Goal: Information Seeking & Learning: Check status

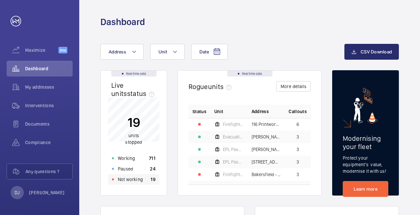
click at [143, 184] on div "Not working 19" at bounding box center [134, 179] width 52 height 11
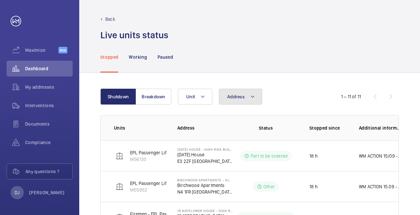
click at [236, 104] on button "Address" at bounding box center [240, 97] width 43 height 16
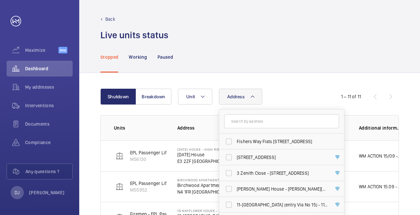
drag, startPoint x: 236, startPoint y: 107, endPoint x: 238, endPoint y: 116, distance: 9.5
click at [238, 116] on input "text" at bounding box center [281, 122] width 115 height 14
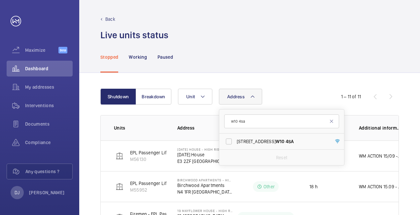
type input "w10 4sa"
click at [247, 136] on label "[STREET_ADDRESS]" at bounding box center [276, 142] width 115 height 16
click at [236, 136] on input "[STREET_ADDRESS]" at bounding box center [228, 141] width 13 height 13
checkbox input "true"
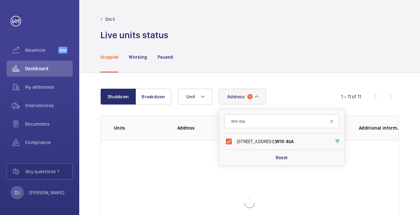
click at [298, 79] on div "Shutdown Breakdown Address [STREET_ADDRESS] Reset Unit 1 – 11 of 11 Units Addre…" at bounding box center [249, 177] width 341 height 209
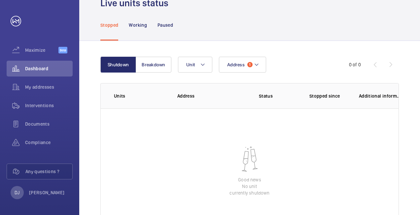
scroll to position [66, 0]
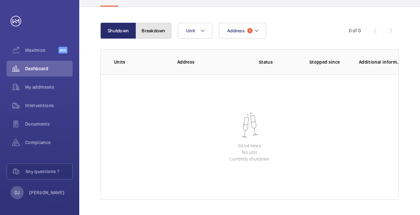
click at [148, 34] on button "Breakdown" at bounding box center [154, 31] width 36 height 16
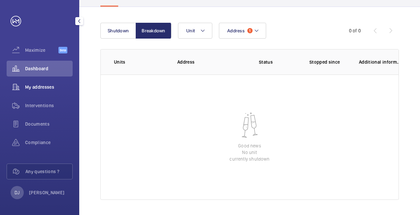
click at [46, 86] on span "My addresses" at bounding box center [49, 87] width 48 height 7
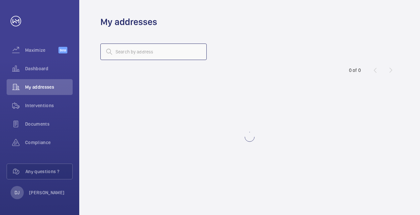
click at [140, 56] on input "text" at bounding box center [153, 52] width 106 height 17
type input "h"
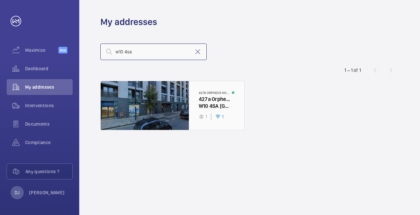
type input "w10 4sa"
click at [205, 97] on div at bounding box center [173, 105] width 144 height 49
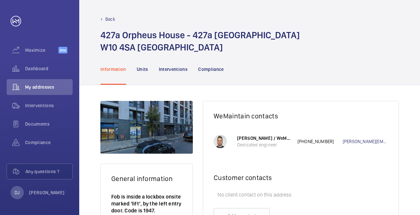
click at [150, 68] on nav "Information Units Interventions Compliance" at bounding box center [162, 69] width 124 height 31
click at [143, 72] on p "Units" at bounding box center [143, 69] width 12 height 7
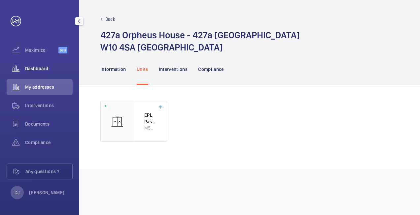
click at [37, 67] on span "Dashboard" at bounding box center [49, 68] width 48 height 7
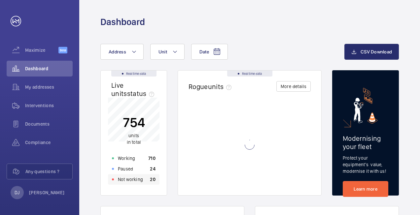
click at [137, 182] on p "Not working" at bounding box center [130, 179] width 25 height 7
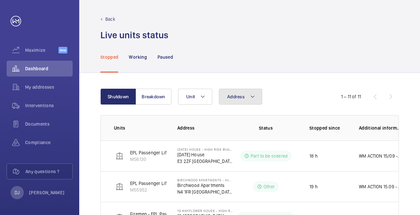
click at [231, 100] on button "Address" at bounding box center [240, 97] width 43 height 16
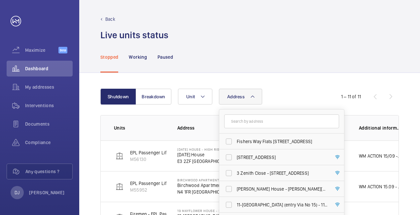
drag, startPoint x: 235, startPoint y: 121, endPoint x: 232, endPoint y: 122, distance: 4.0
click at [236, 121] on input "text" at bounding box center [281, 122] width 115 height 14
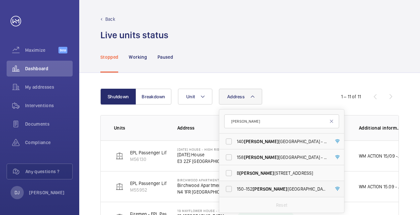
type input "[PERSON_NAME]"
click at [255, 189] on span "[PERSON_NAME]" at bounding box center [270, 189] width 35 height 5
click at [236, 189] on input "[STREET_ADDRESS][PERSON_NAME] - [STREET_ADDRESS][PERSON_NAME]" at bounding box center [228, 189] width 13 height 13
checkbox input "true"
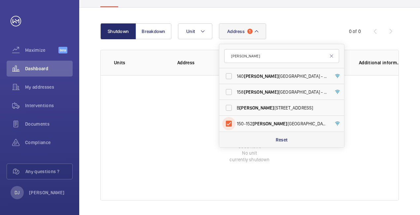
scroll to position [66, 0]
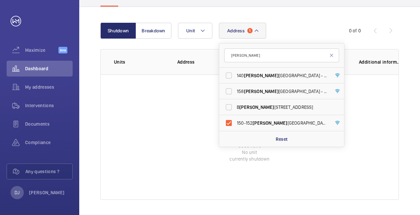
drag, startPoint x: 185, startPoint y: 141, endPoint x: 185, endPoint y: 135, distance: 6.0
click at [185, 141] on wm-front-table-empty-state "Good news No unit currently shutdown" at bounding box center [250, 138] width 298 height 126
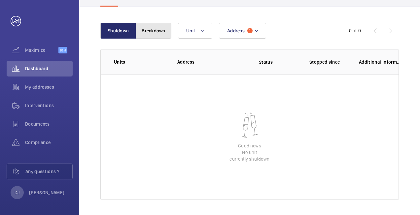
click at [157, 28] on button "Breakdown" at bounding box center [154, 31] width 36 height 16
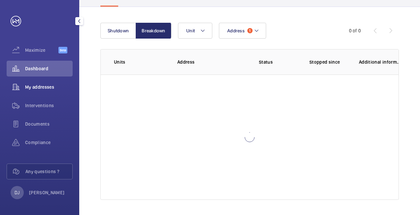
click at [48, 87] on span "My addresses" at bounding box center [49, 87] width 48 height 7
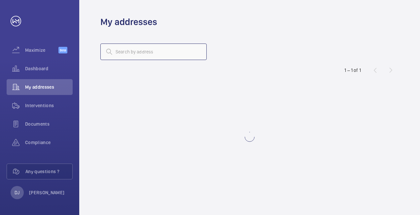
click at [137, 54] on input "text" at bounding box center [153, 52] width 106 height 17
type input "r"
type input "e"
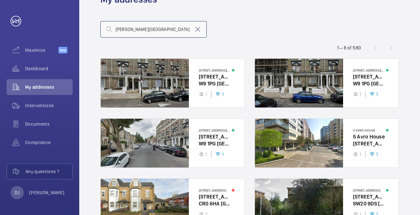
scroll to position [33, 0]
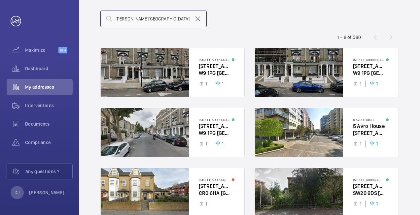
type input "[PERSON_NAME][GEOGRAPHIC_DATA]"
click at [40, 89] on span "My addresses" at bounding box center [49, 87] width 48 height 7
click at [53, 67] on span "Dashboard" at bounding box center [49, 68] width 48 height 7
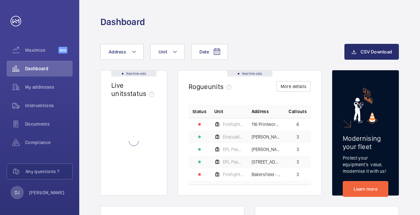
click at [138, 179] on wm-front-async-data-loader at bounding box center [133, 141] width 45 height 87
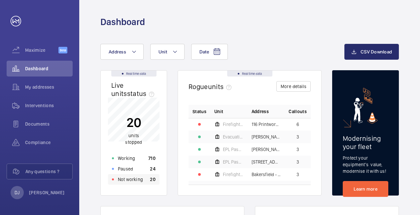
click at [146, 180] on div "Not working 20" at bounding box center [134, 179] width 52 height 11
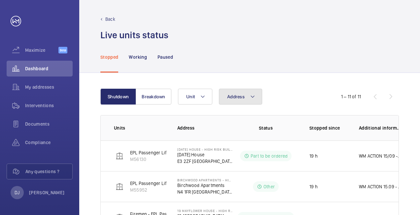
click at [246, 97] on button "Address" at bounding box center [240, 97] width 43 height 16
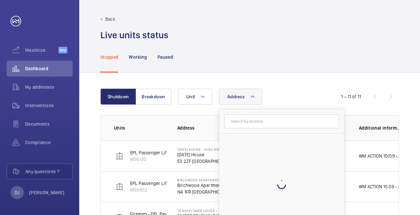
click at [241, 118] on input "text" at bounding box center [281, 122] width 115 height 14
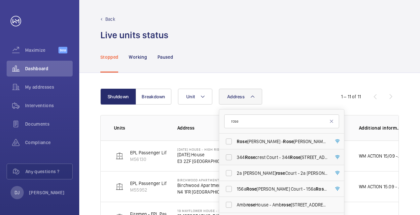
type input "rose"
click at [264, 154] on span "[STREET_ADDRESS] - [STREET_ADDRESS]" at bounding box center [282, 157] width 91 height 7
click at [236, 154] on input "[STREET_ADDRESS] - [STREET_ADDRESS]" at bounding box center [228, 157] width 13 height 13
checkbox input "true"
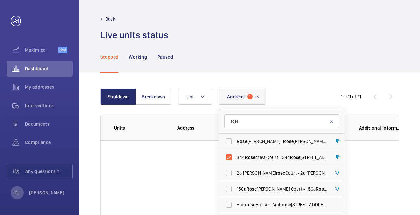
click at [295, 81] on div "Shutdown Breakdown Address [STREET_ADDRESS][PERSON_NAME][PERSON_NAME][PERSON_NA…" at bounding box center [249, 177] width 341 height 209
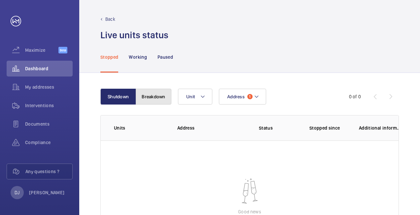
click at [151, 97] on button "Breakdown" at bounding box center [154, 97] width 36 height 16
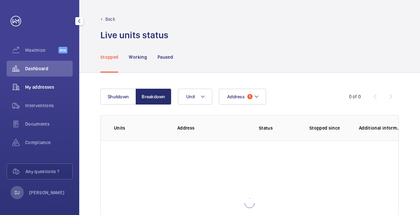
click at [44, 90] on span "My addresses" at bounding box center [49, 87] width 48 height 7
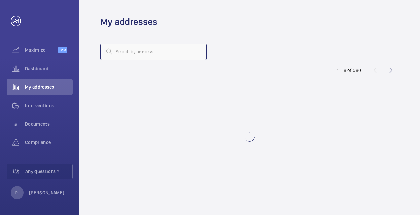
click at [182, 58] on input "text" at bounding box center [153, 52] width 106 height 17
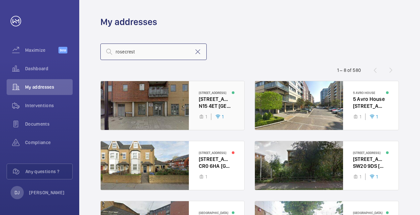
type input "rosecrest"
click at [138, 93] on div at bounding box center [173, 105] width 144 height 49
